Goal: Obtain resource: Obtain resource

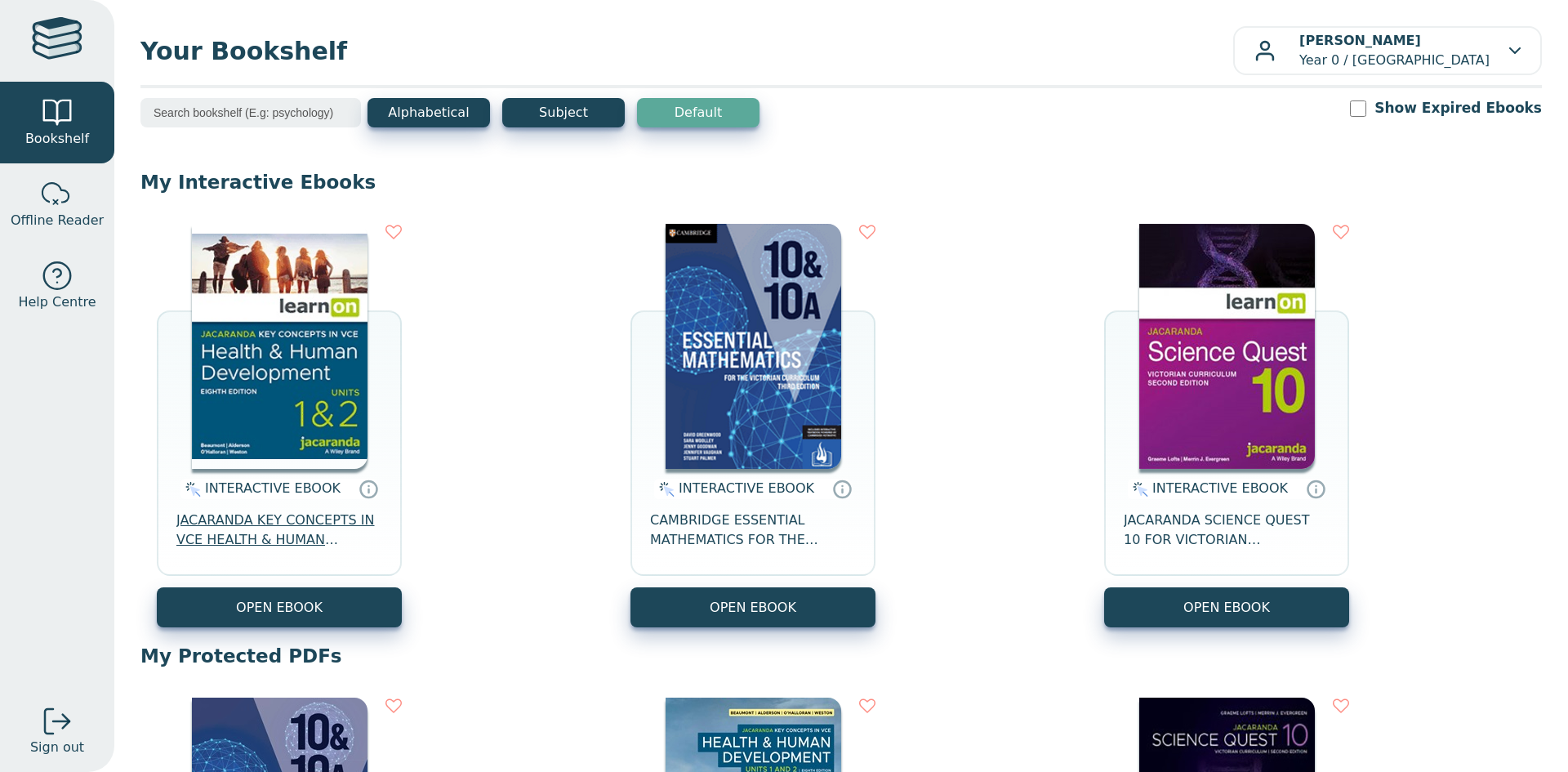
click at [314, 518] on span "JACARANDA KEY CONCEPTS IN VCE HEALTH & HUMAN DEVELOPMENT UNITS 1&2 LEARNON EBOO…" at bounding box center [279, 530] width 206 height 39
